Goal: Find specific page/section

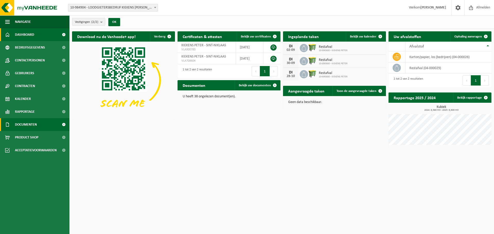
click at [30, 127] on span "Documenten" at bounding box center [26, 124] width 22 height 13
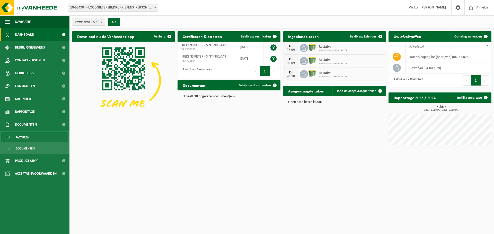
click at [31, 136] on link "Facturen" at bounding box center [34, 137] width 67 height 10
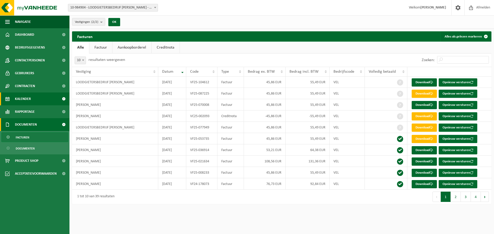
click at [25, 97] on span "Kalender" at bounding box center [23, 99] width 16 height 13
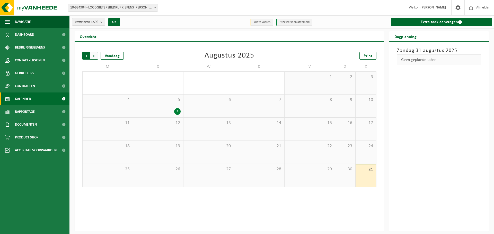
click at [92, 56] on span "Volgende" at bounding box center [94, 56] width 8 height 8
